Goal: Task Accomplishment & Management: Complete application form

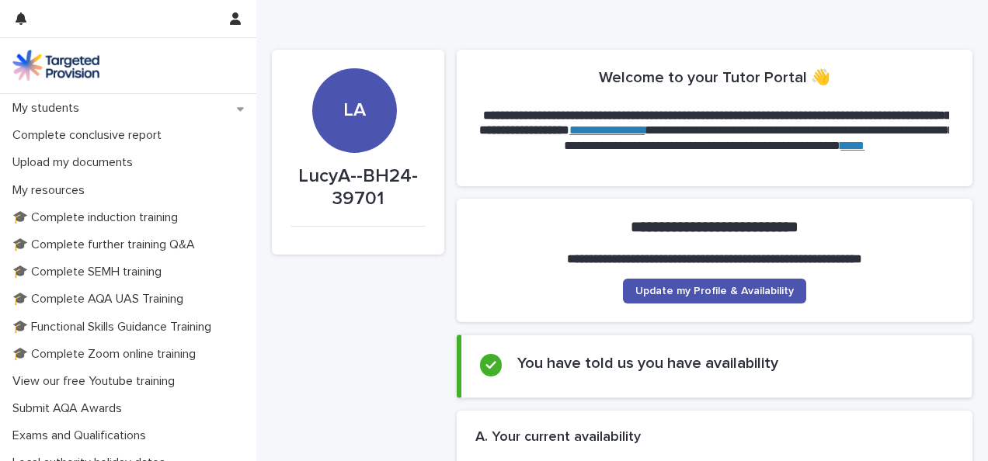
scroll to position [252, 0]
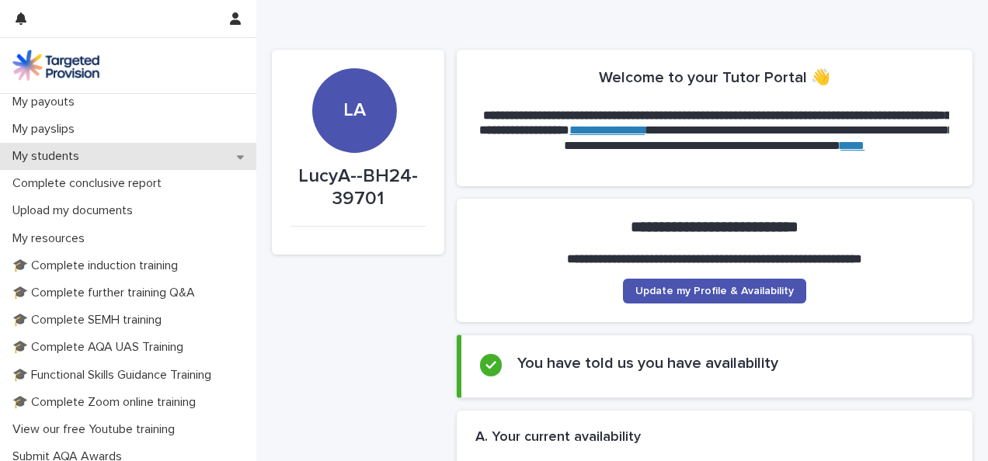
click at [222, 162] on div "My students" at bounding box center [128, 156] width 256 height 27
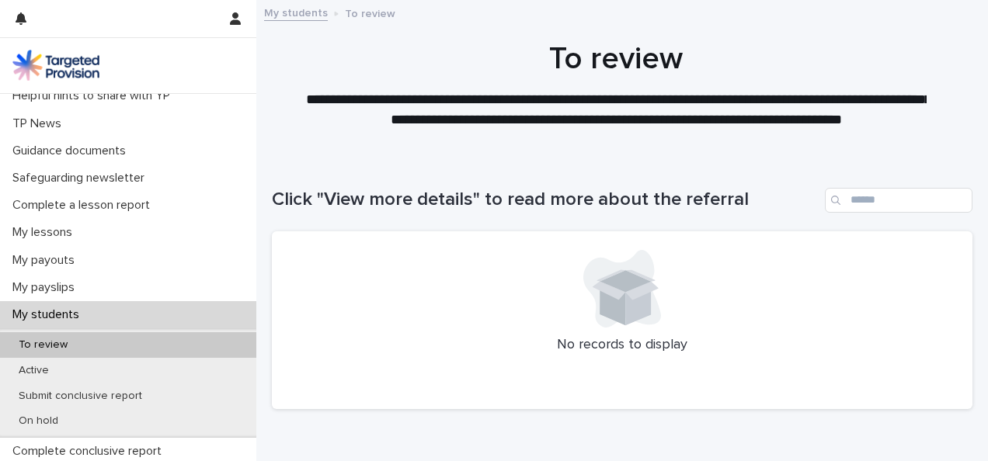
scroll to position [224, 0]
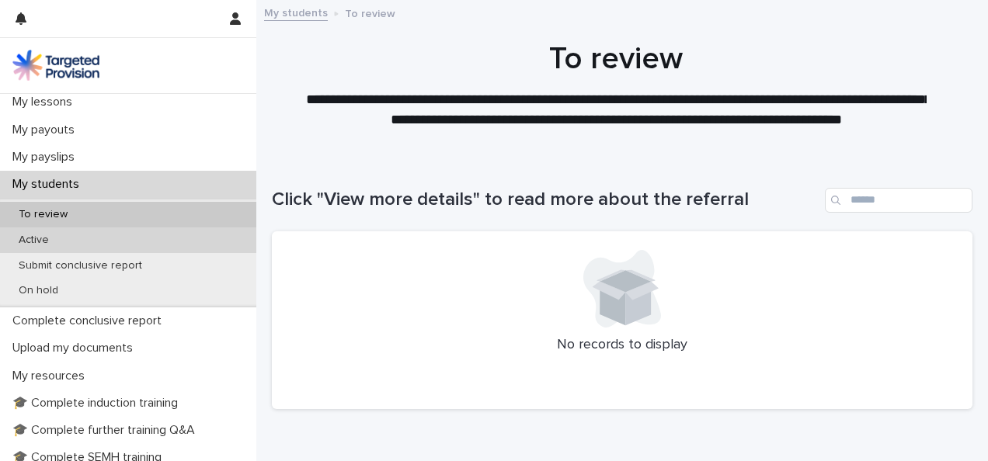
click at [186, 235] on div "Active" at bounding box center [128, 241] width 256 height 26
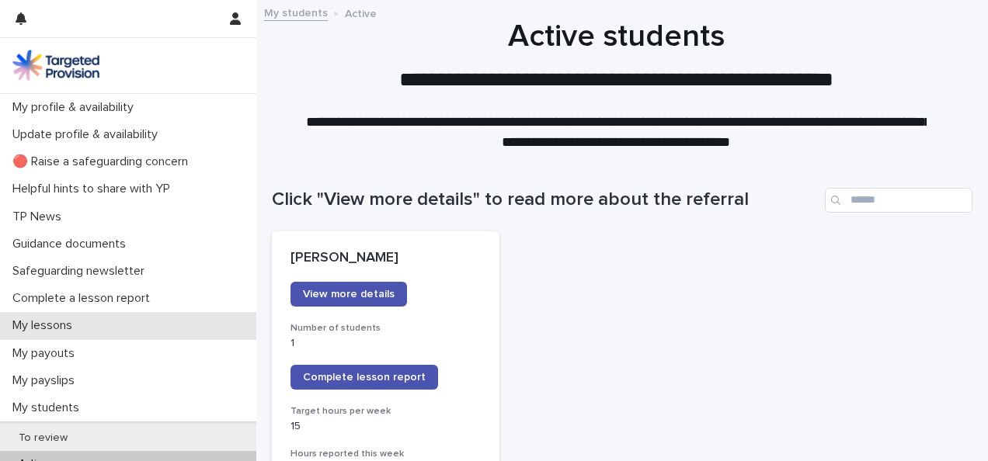
click at [153, 319] on div "My lessons" at bounding box center [128, 325] width 256 height 27
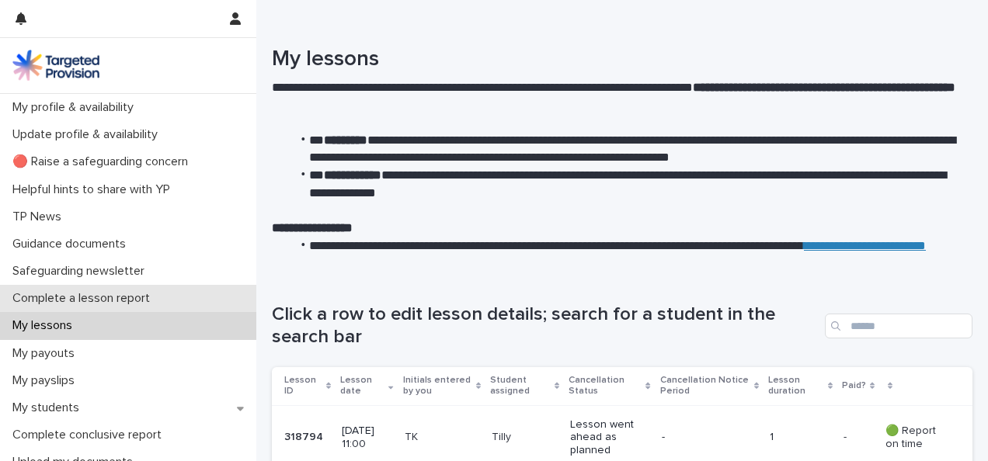
click at [151, 287] on div "Complete a lesson report" at bounding box center [128, 298] width 256 height 27
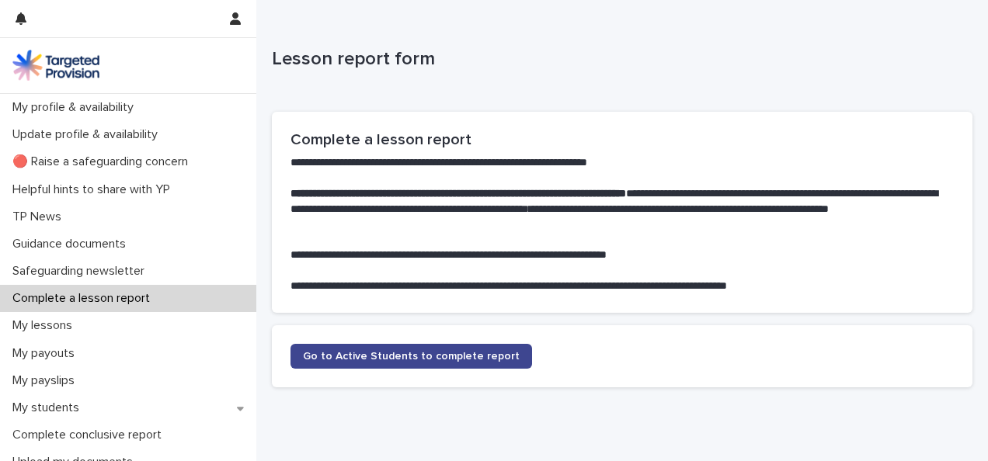
click at [294, 354] on link "Go to Active Students to complete report" at bounding box center [412, 356] width 242 height 25
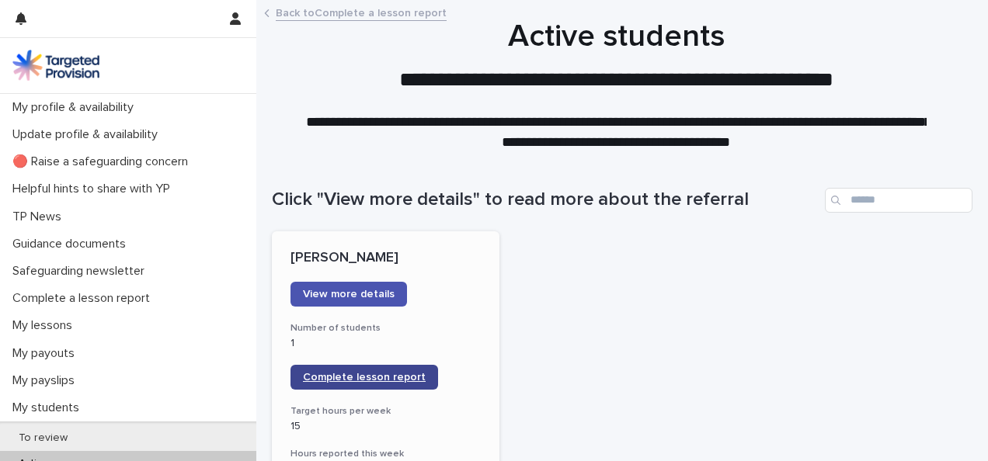
click at [378, 379] on span "Complete lesson report" at bounding box center [364, 377] width 123 height 11
